Goal: Contribute content

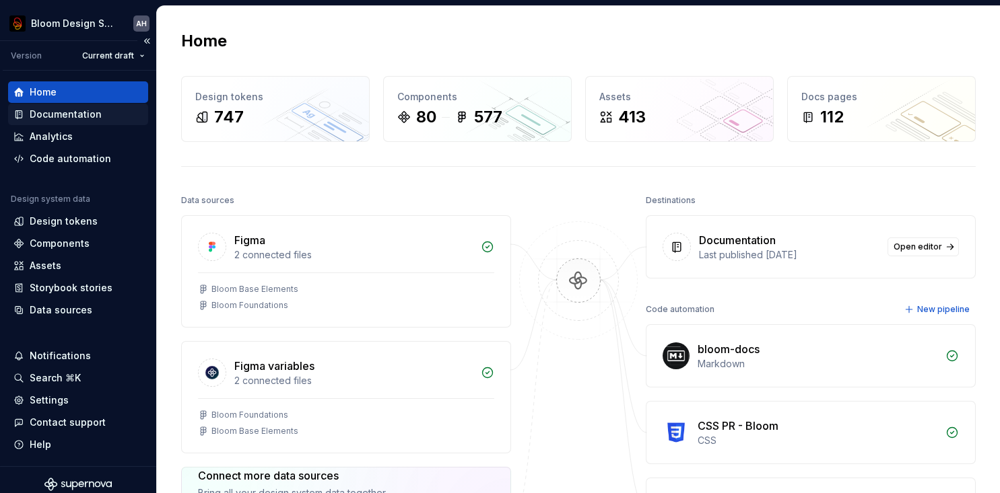
click at [55, 118] on div "Documentation" at bounding box center [66, 114] width 72 height 13
click at [66, 118] on div "Documentation" at bounding box center [66, 114] width 72 height 13
click at [90, 116] on div "Documentation" at bounding box center [66, 114] width 72 height 13
click at [149, 42] on button "Collapse sidebar" at bounding box center [146, 41] width 19 height 19
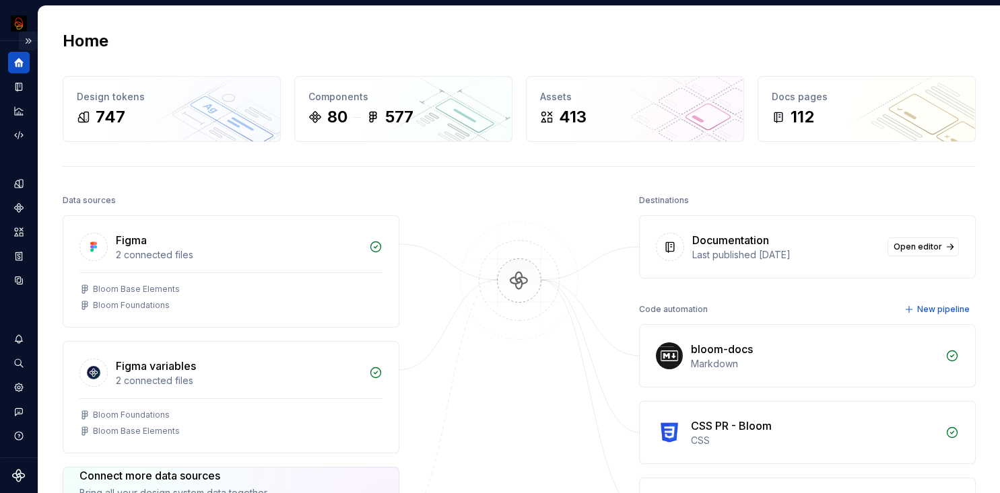
click at [29, 40] on button "Expand sidebar" at bounding box center [28, 41] width 19 height 19
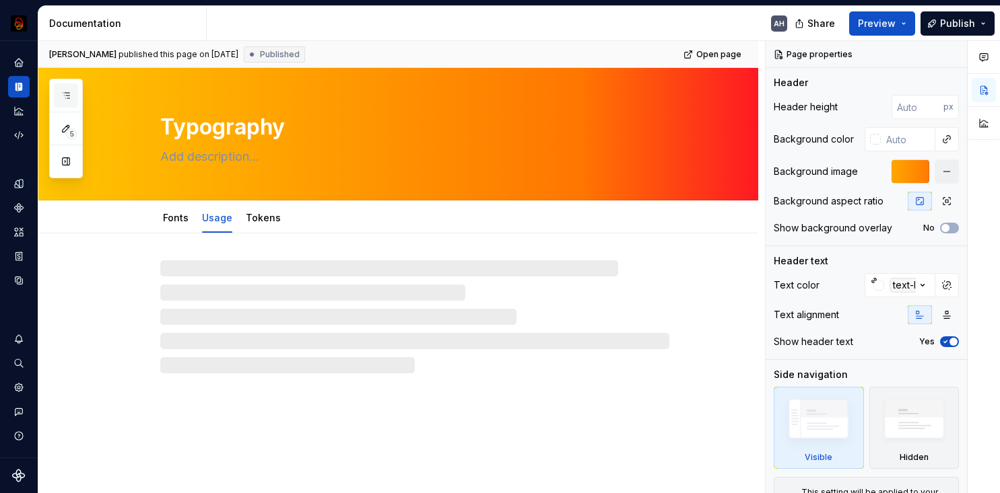
click at [64, 94] on icon "button" at bounding box center [66, 95] width 11 height 11
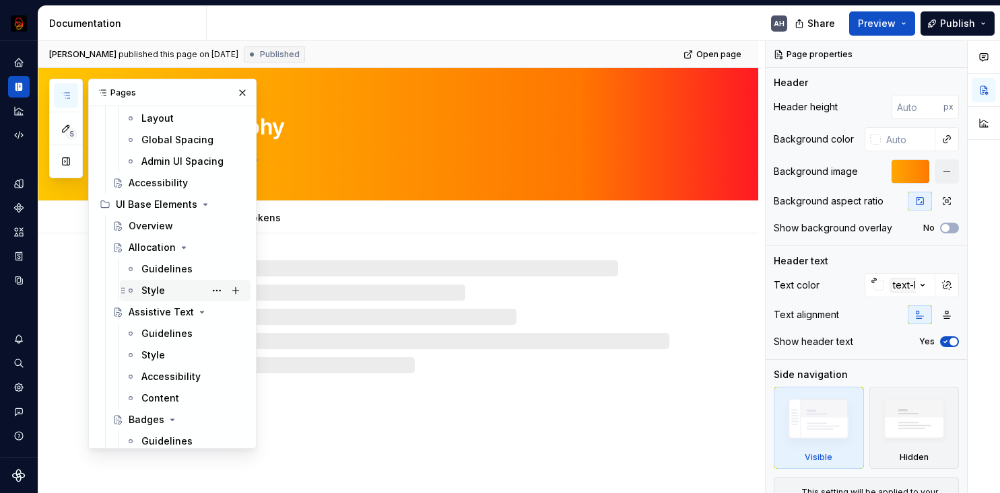
scroll to position [462, 0]
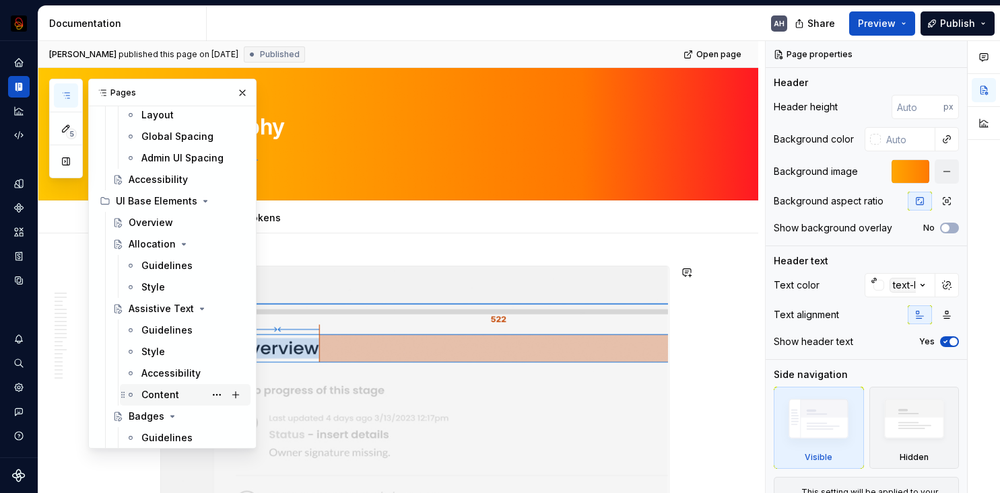
click at [171, 388] on div "Content" at bounding box center [160, 394] width 38 height 13
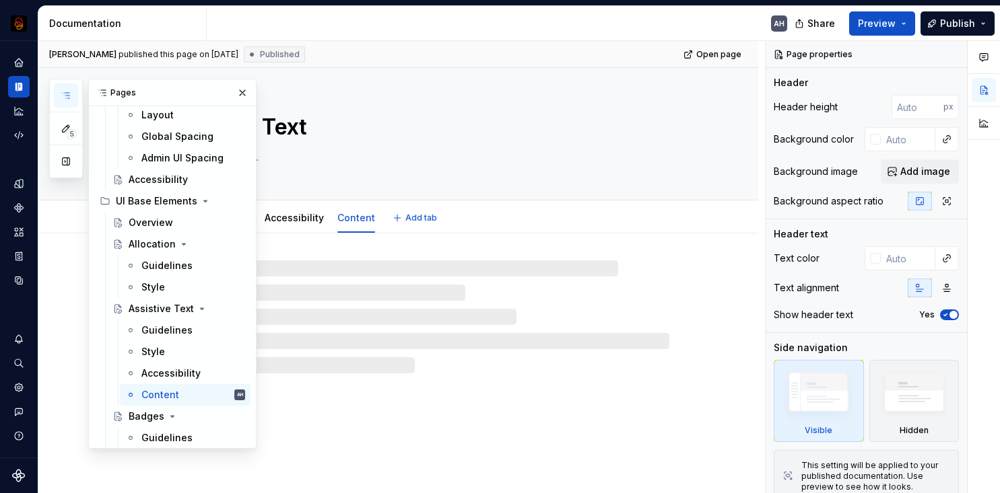
click at [419, 160] on textarea at bounding box center [412, 157] width 509 height 22
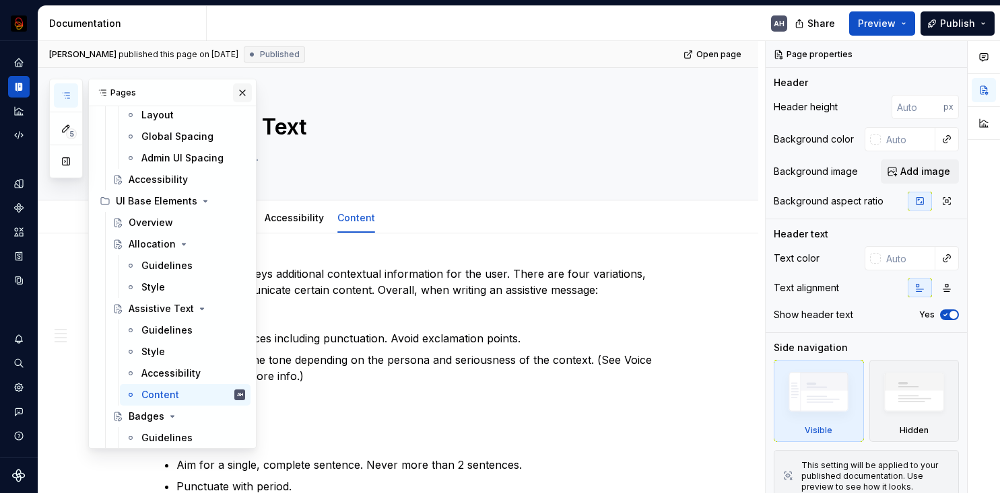
click at [242, 91] on button "button" at bounding box center [242, 92] width 19 height 19
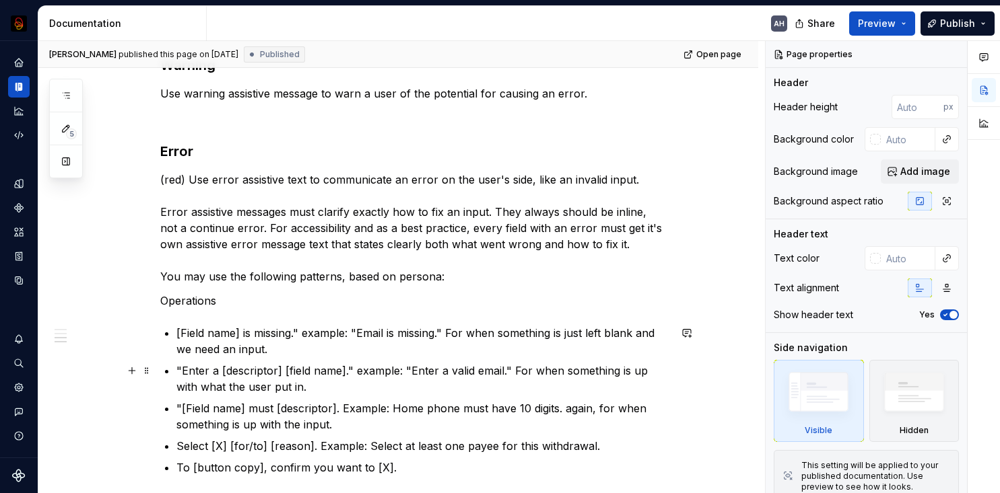
scroll to position [936, 0]
type textarea "*"
